Goal: Task Accomplishment & Management: Use online tool/utility

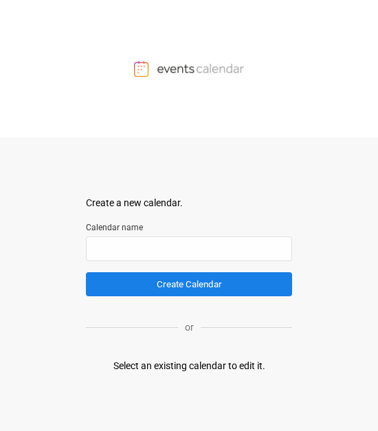
click at [159, 188] on div "Create a new calendar. Select a container to insert the calendar into. Calendar…" at bounding box center [189, 283] width 206 height 293
click at [153, 203] on div "Create a new calendar." at bounding box center [189, 203] width 206 height 14
click at [159, 236] on input "text" at bounding box center [189, 248] width 206 height 25
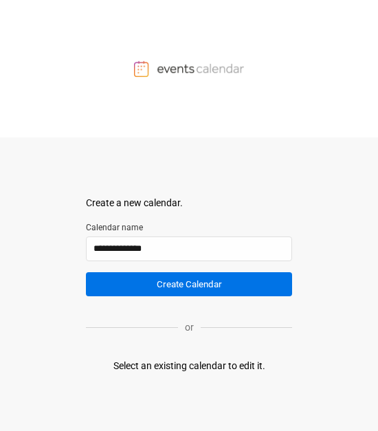
type input "**********"
click at [159, 236] on button "Create Calendar" at bounding box center [189, 284] width 206 height 24
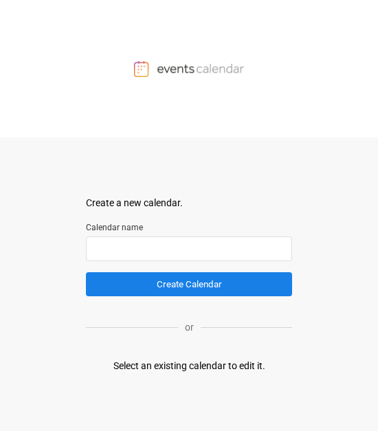
click at [159, 236] on input "text" at bounding box center [189, 248] width 206 height 25
click at [159, 236] on div "Select an existing calendar to edit it." at bounding box center [189, 365] width 152 height 14
